Goal: Task Accomplishment & Management: Manage account settings

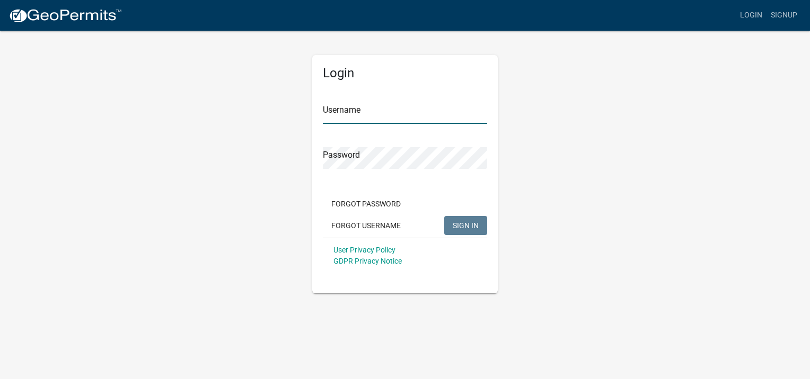
type input "LREID"
click at [472, 227] on span "SIGN IN" at bounding box center [465, 225] width 26 height 8
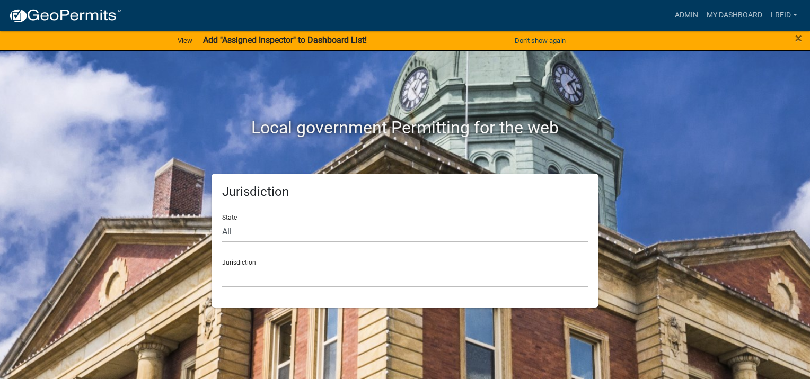
click at [230, 231] on select "All [US_STATE] [US_STATE] [US_STATE] [US_STATE] [US_STATE] [US_STATE] [US_STATE…" at bounding box center [405, 232] width 366 height 22
select select "[US_STATE]"
click at [222, 221] on select "All [US_STATE] [US_STATE] [US_STATE] [US_STATE] [US_STATE] [US_STATE] [US_STATE…" at bounding box center [405, 232] width 366 height 22
click at [239, 286] on select "[GEOGRAPHIC_DATA], [US_STATE][PERSON_NAME][GEOGRAPHIC_DATA], [US_STATE][PERSON_…" at bounding box center [405, 277] width 366 height 22
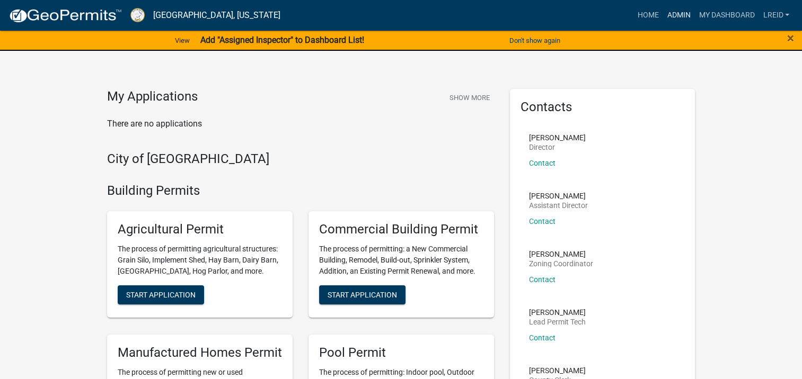
click at [674, 16] on link "Admin" at bounding box center [678, 15] width 32 height 20
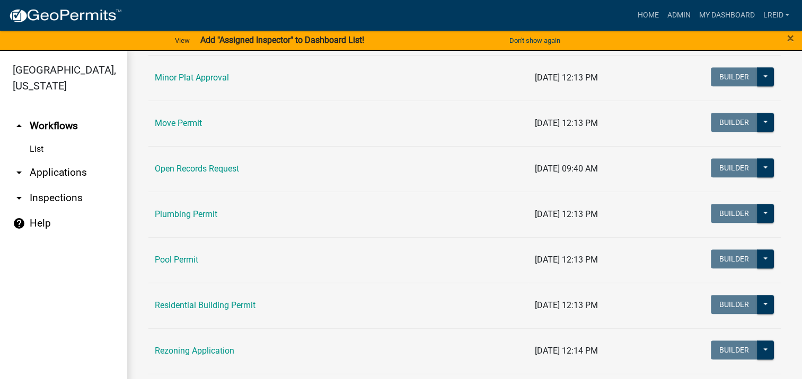
scroll to position [1236, 0]
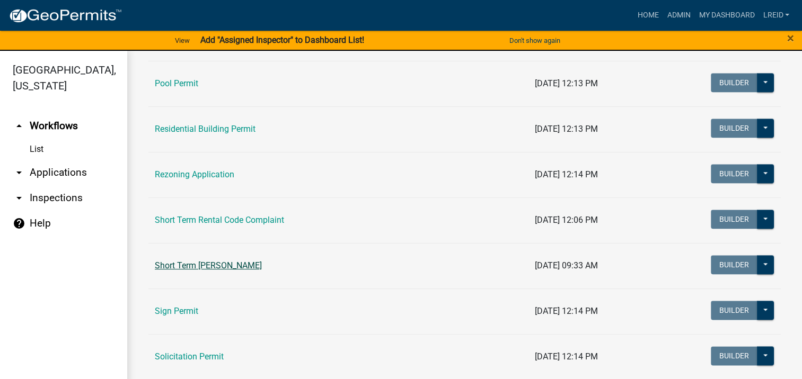
click at [237, 261] on link "Short Term [PERSON_NAME]" at bounding box center [208, 266] width 107 height 10
